Goal: Find specific page/section: Find specific page/section

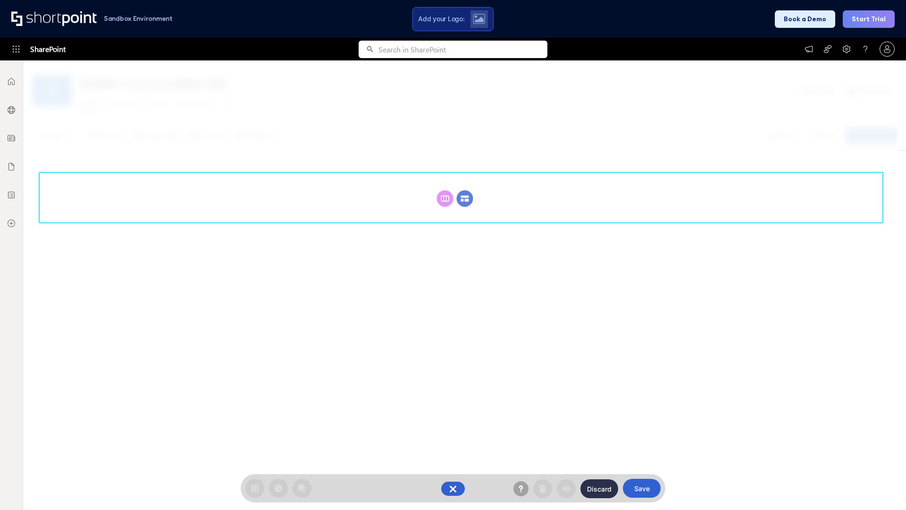
click at [465, 198] on circle at bounding box center [465, 198] width 17 height 17
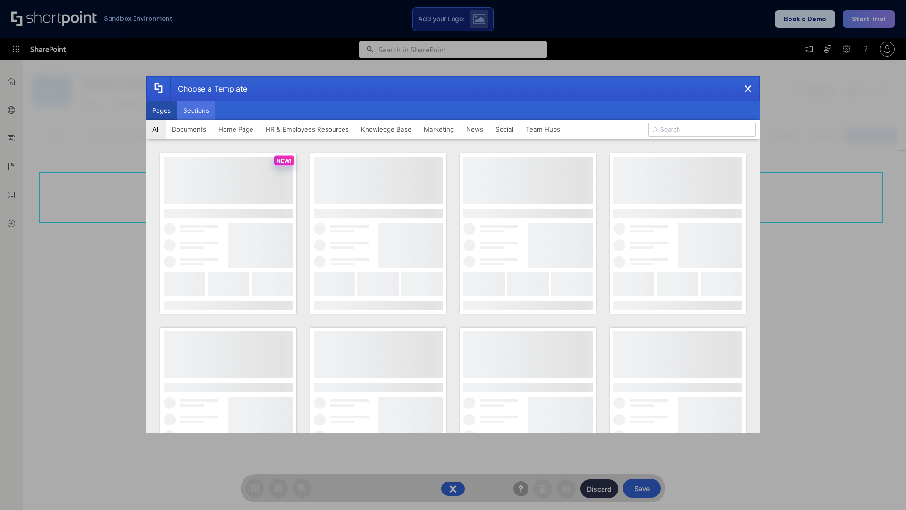
click at [196, 110] on button "Sections" at bounding box center [196, 110] width 38 height 19
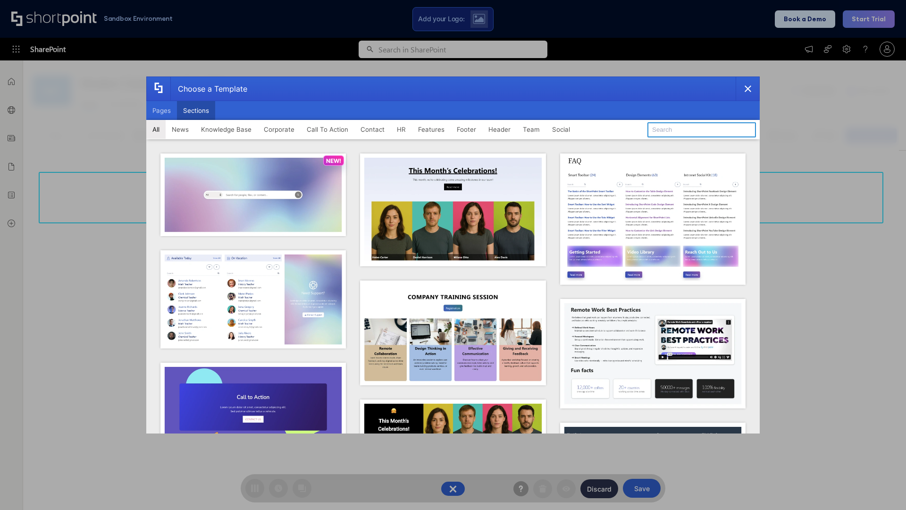
type input "Company News"
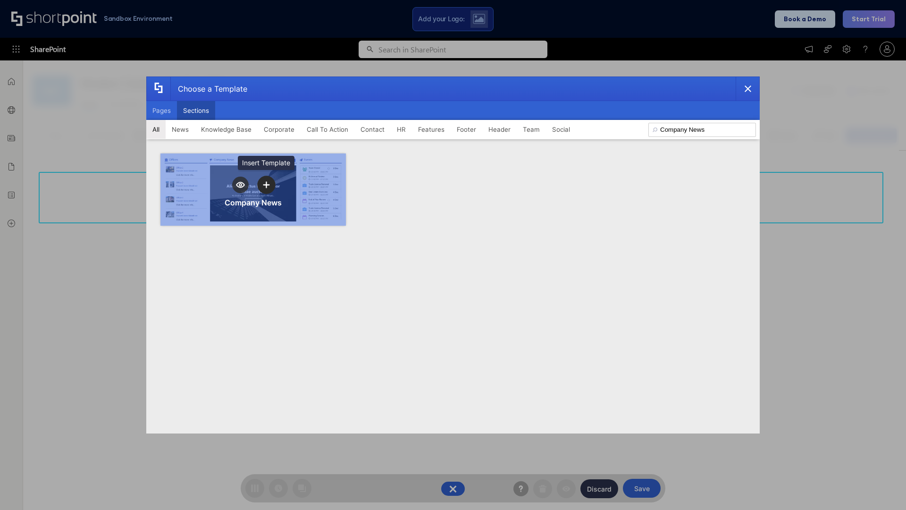
click at [266, 185] on icon "template selector" at bounding box center [266, 184] width 7 height 7
